Goal: Information Seeking & Learning: Learn about a topic

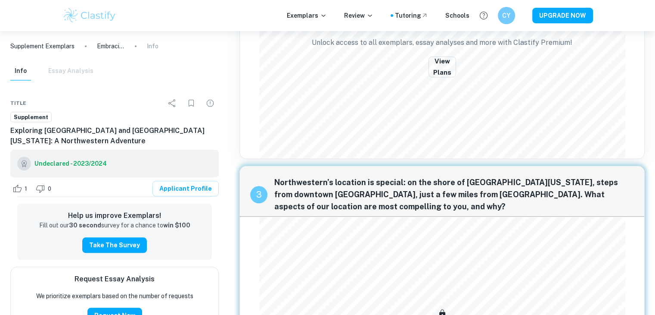
scroll to position [818, 0]
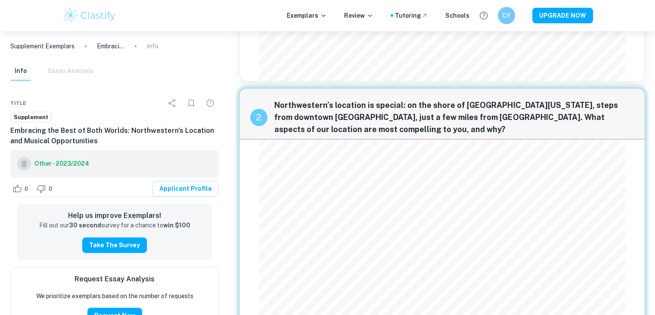
scroll to position [422, 0]
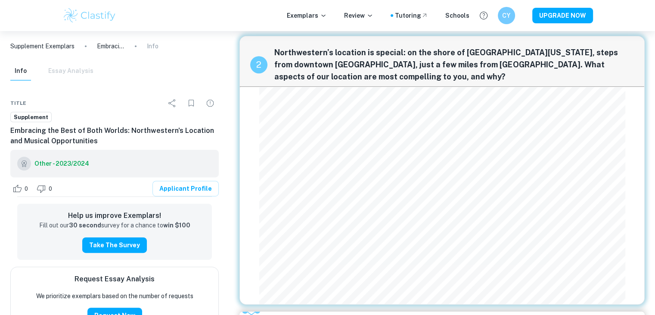
click at [114, 181] on div "0 0 Applicant Profile" at bounding box center [114, 189] width 209 height 16
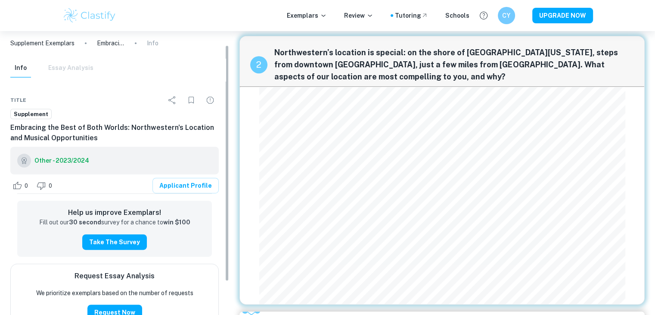
scroll to position [0, 0]
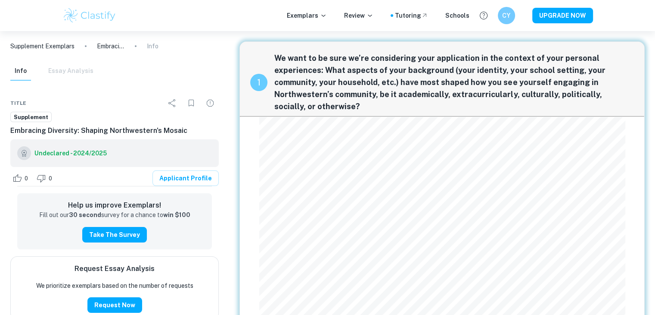
click at [70, 153] on h6 "Undeclared - 2024/2025" at bounding box center [70, 152] width 72 height 9
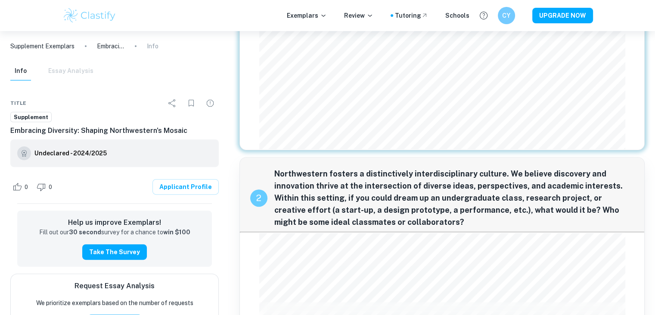
scroll to position [345, 0]
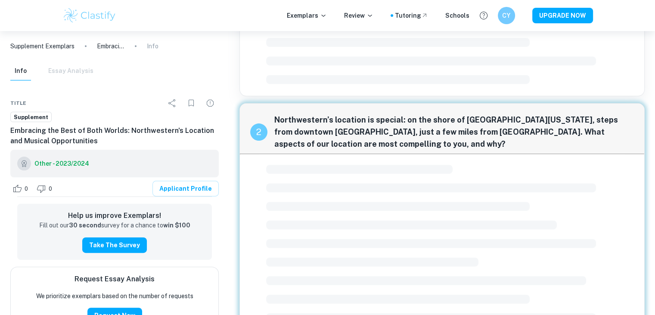
scroll to position [250, 0]
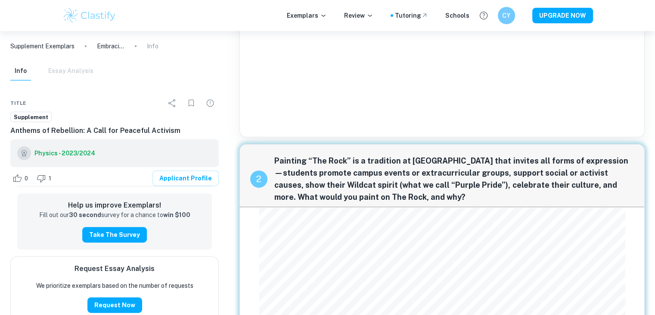
scroll to position [262, 0]
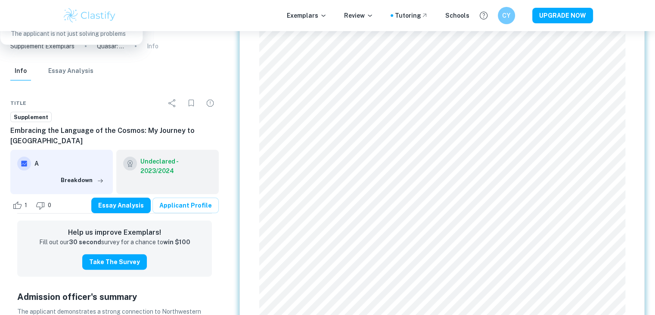
scroll to position [215, 0]
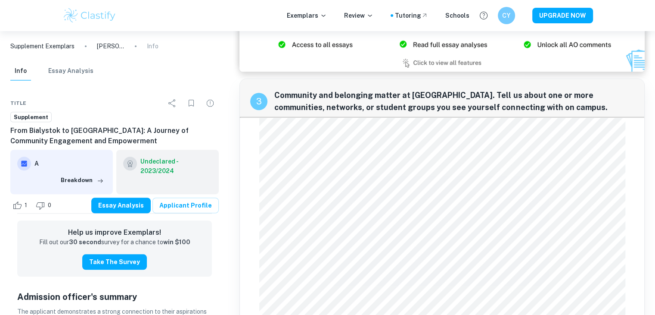
scroll to position [689, 0]
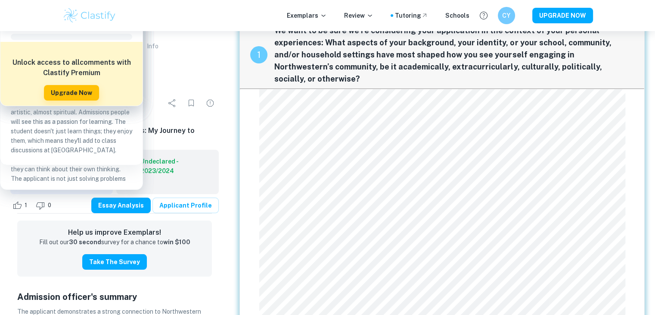
scroll to position [43, 0]
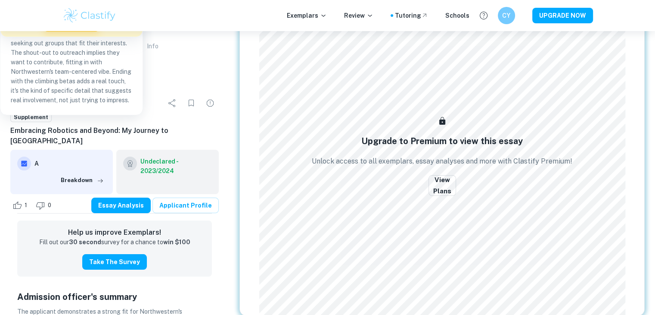
scroll to position [10, 0]
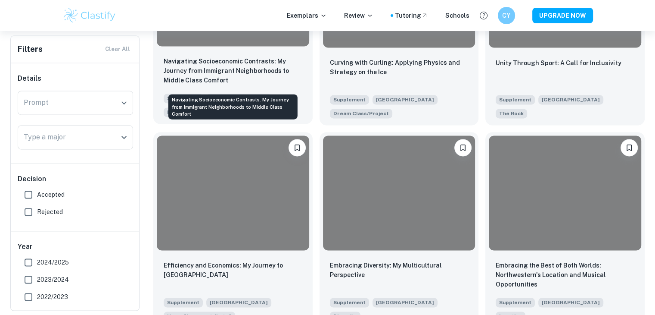
scroll to position [1310, 0]
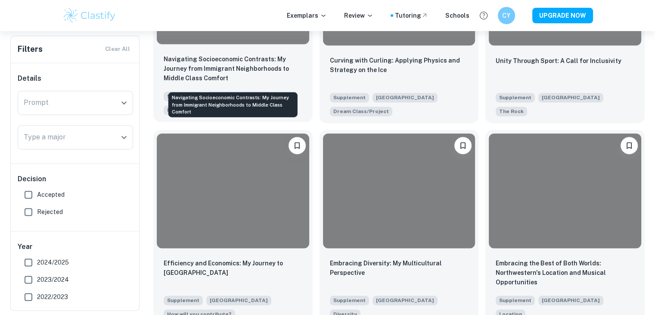
click at [245, 83] on p "Navigating Socioeconomic Contrasts: My Journey from Immigrant Neighborhoods to …" at bounding box center [233, 68] width 139 height 28
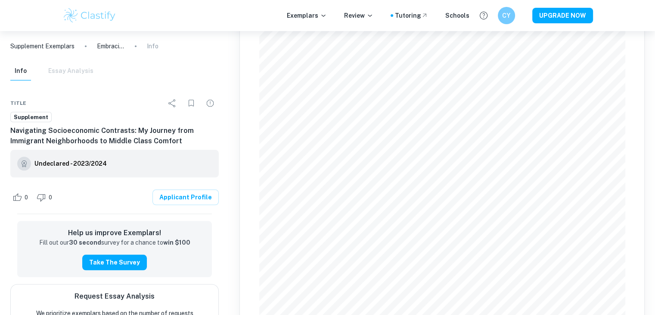
scroll to position [986, 0]
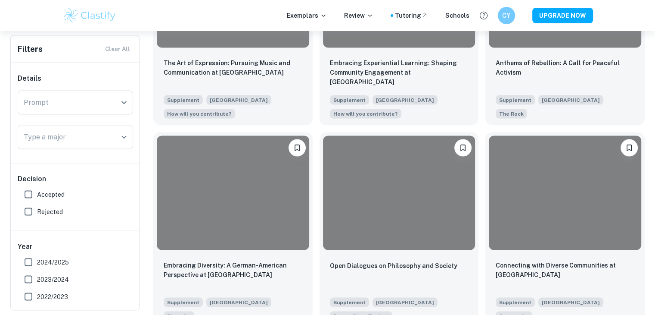
scroll to position [1810, 0]
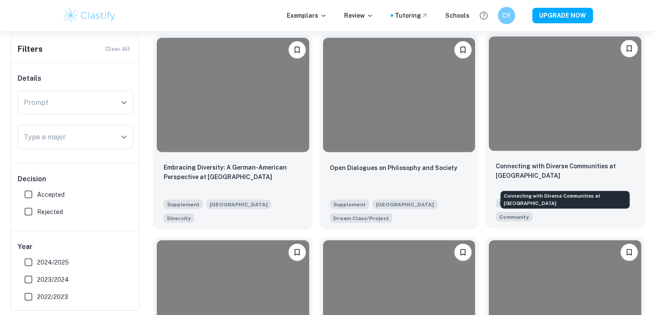
click at [548, 173] on p "Connecting with Diverse Communities at [GEOGRAPHIC_DATA]" at bounding box center [565, 170] width 139 height 19
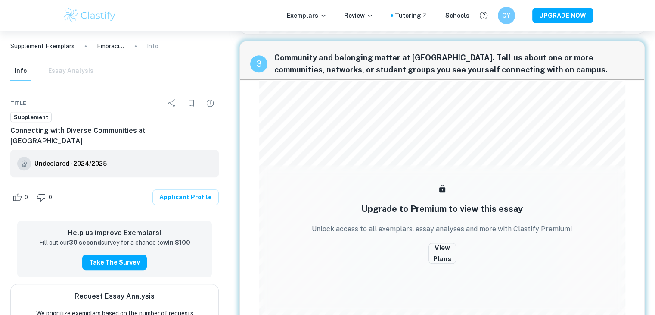
scroll to position [673, 0]
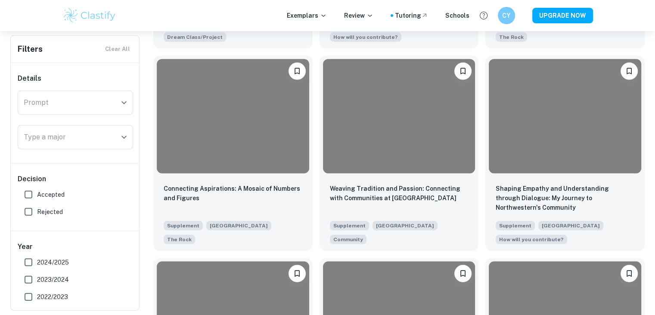
scroll to position [2629, 0]
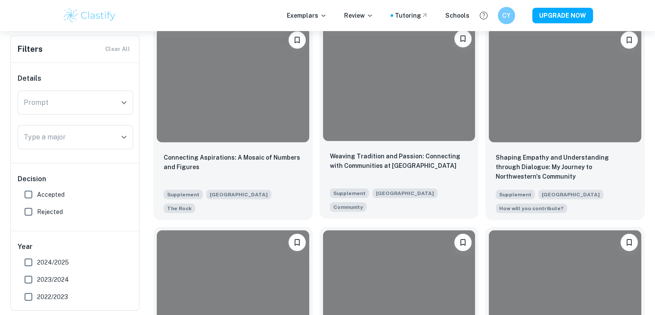
click at [373, 166] on p "Weaving Tradition and Passion: Connecting with Communities at [GEOGRAPHIC_DATA]" at bounding box center [399, 160] width 139 height 19
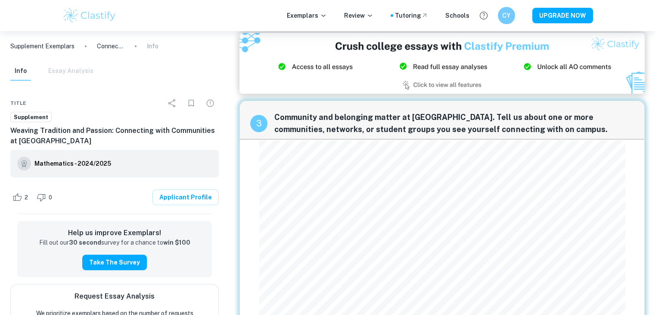
scroll to position [779, 0]
